Goal: Task Accomplishment & Management: Use online tool/utility

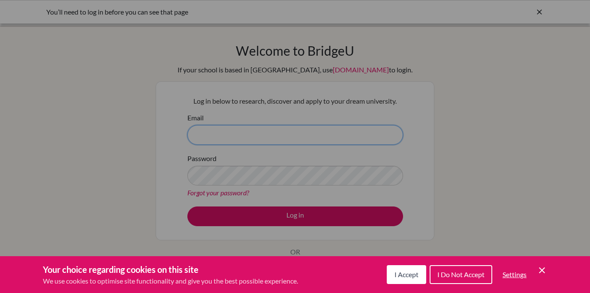
type input "scarder@aisa.sch.ae"
click at [404, 276] on span "I Accept" at bounding box center [406, 274] width 24 height 8
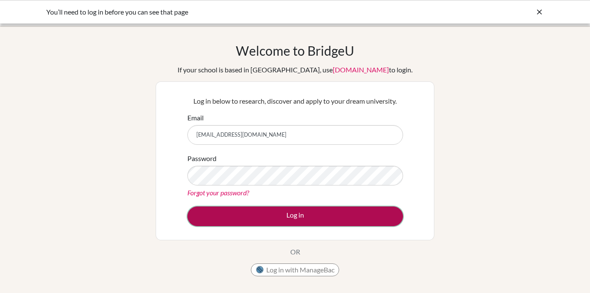
click at [301, 216] on button "Log in" at bounding box center [295, 217] width 216 height 20
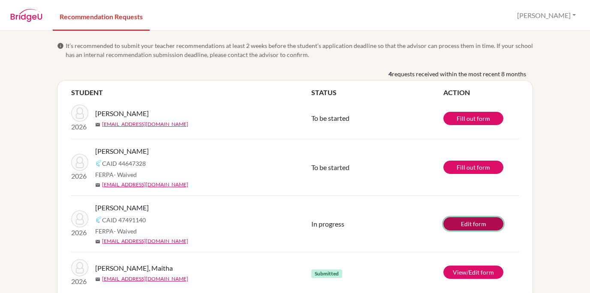
click at [471, 223] on link "Edit form" at bounding box center [473, 223] width 60 height 13
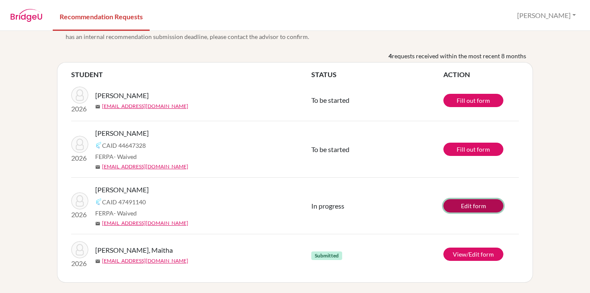
click at [469, 205] on link "Edit form" at bounding box center [473, 205] width 60 height 13
